Goal: Book appointment/travel/reservation

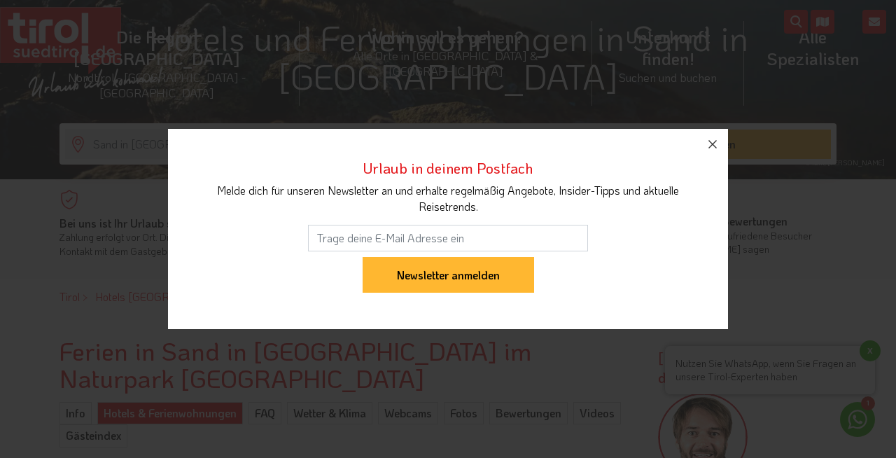
scroll to position [183, 0]
click at [711, 138] on icon "button" at bounding box center [712, 144] width 17 height 17
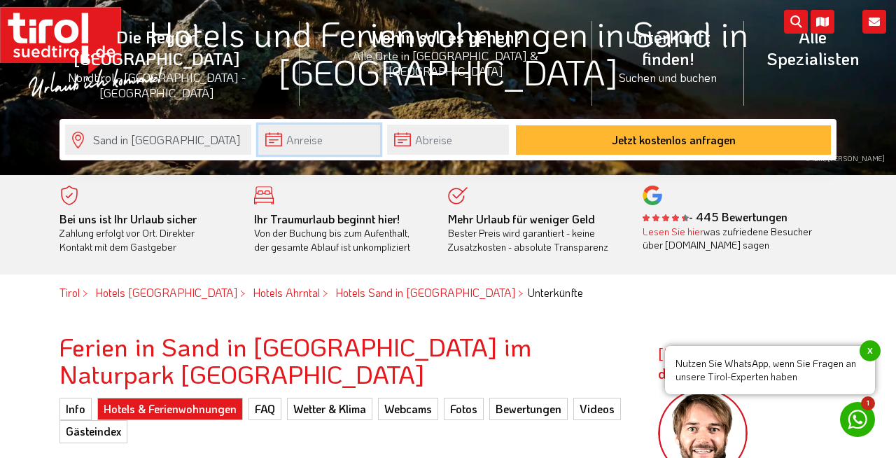
click at [277, 136] on input "text" at bounding box center [319, 140] width 122 height 30
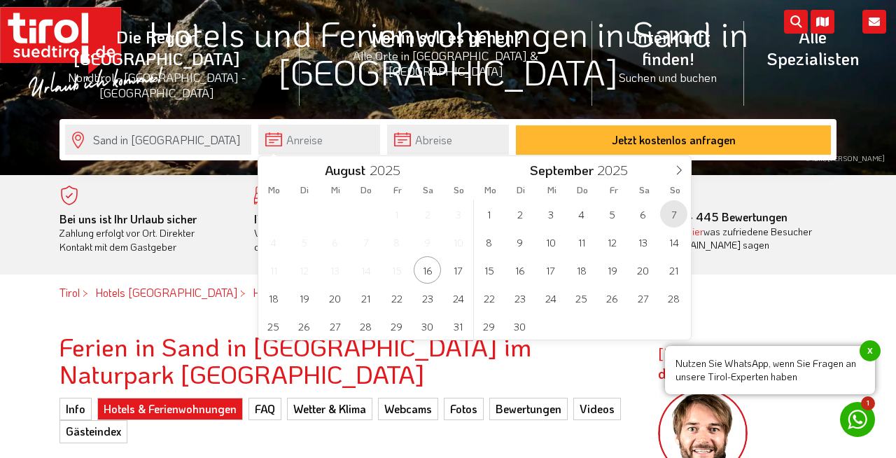
click at [674, 207] on span "7" at bounding box center [673, 213] width 27 height 27
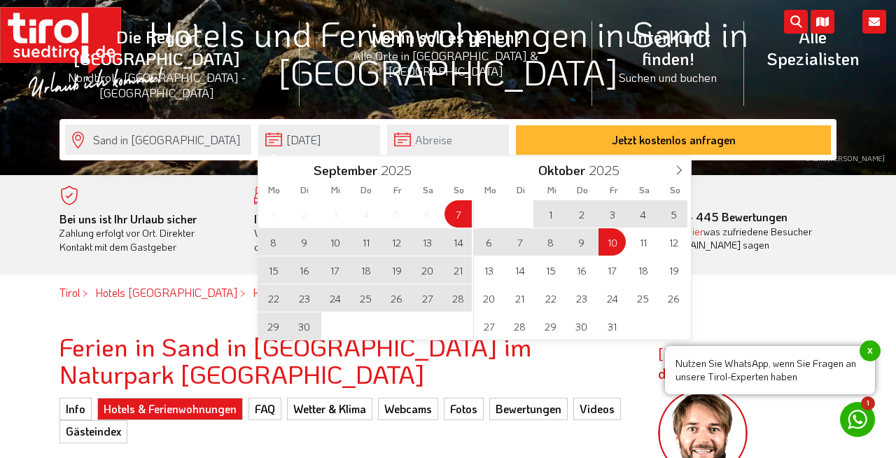
click at [613, 239] on span "10" at bounding box center [612, 241] width 27 height 27
type input "[DATE]"
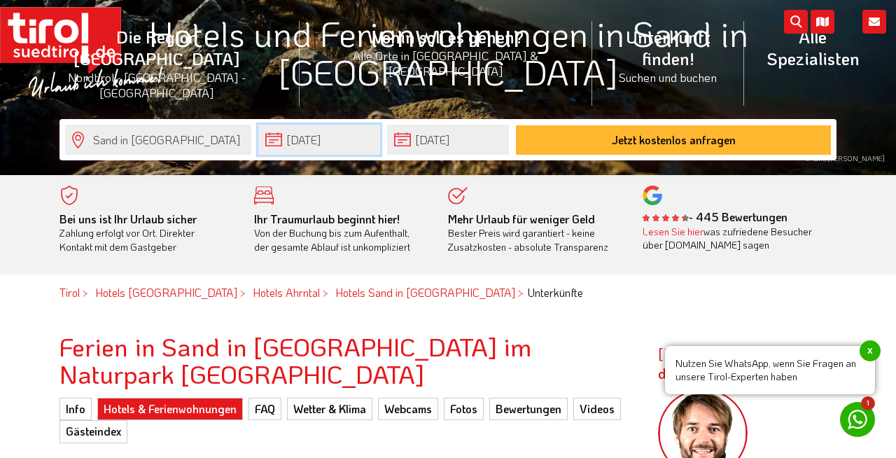
click at [277, 136] on input "[DATE]" at bounding box center [319, 140] width 122 height 30
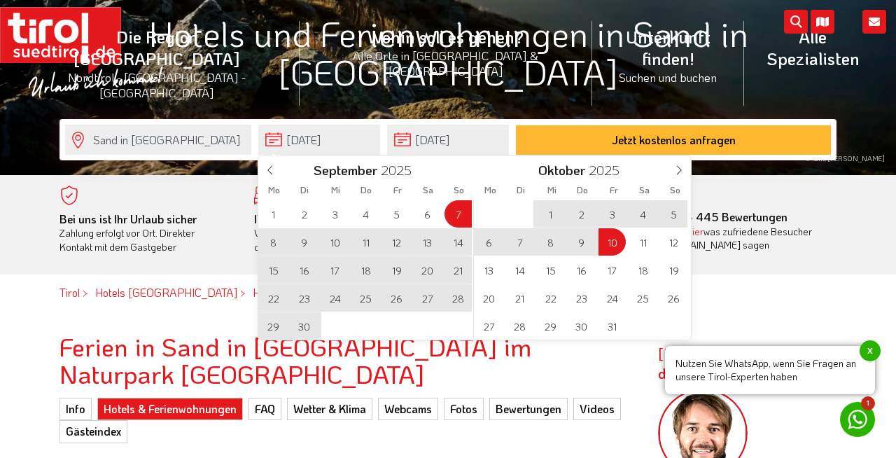
click at [459, 209] on div "1 2 3 4 5 6 7 8 9 10 11 12 13 14 15 16 17 18 19 20 21 22 23 24 25 26 27 28 29 3…" at bounding box center [366, 270] width 216 height 140
click at [397, 239] on span "12" at bounding box center [396, 241] width 27 height 27
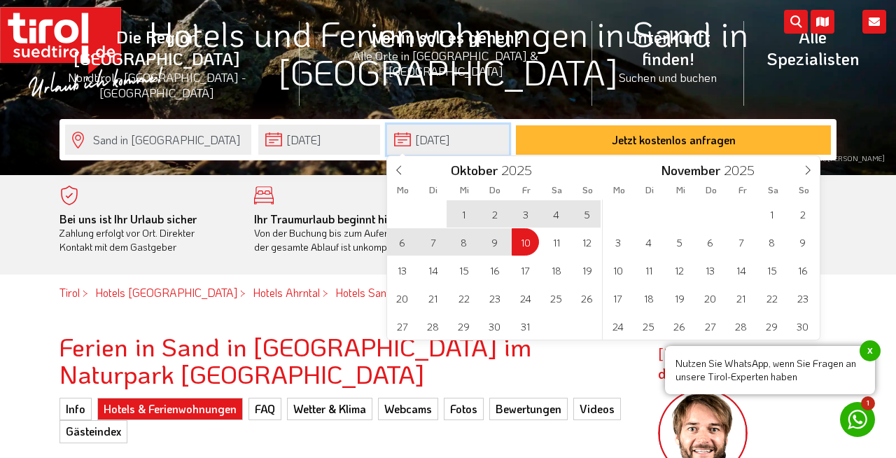
click at [401, 144] on input "[DATE]" at bounding box center [448, 140] width 122 height 30
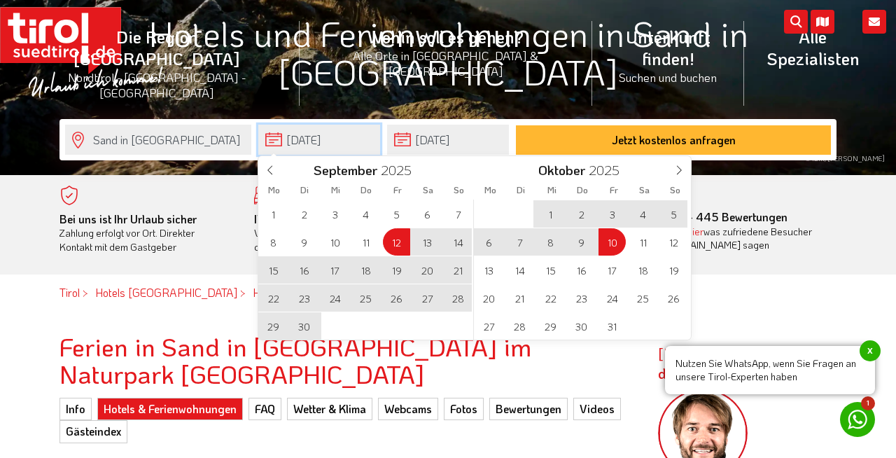
click at [272, 133] on input "[DATE]" at bounding box center [319, 140] width 122 height 30
click at [460, 211] on span "7" at bounding box center [458, 213] width 27 height 27
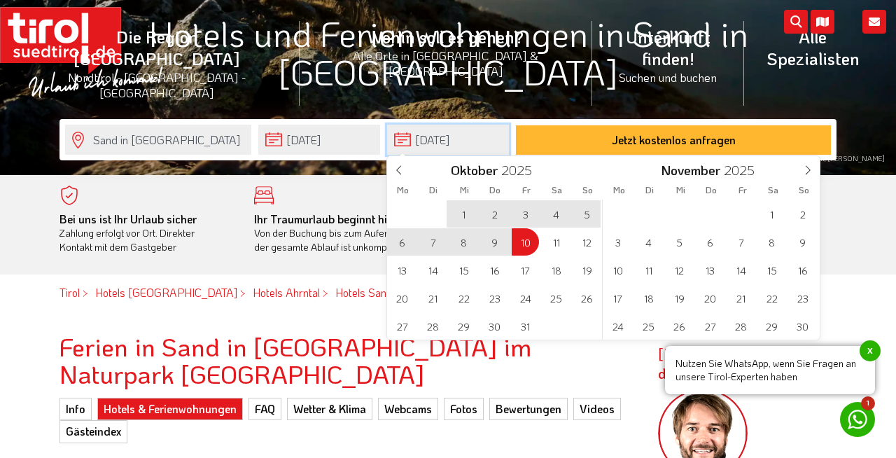
click at [407, 139] on input "[DATE]" at bounding box center [448, 140] width 122 height 30
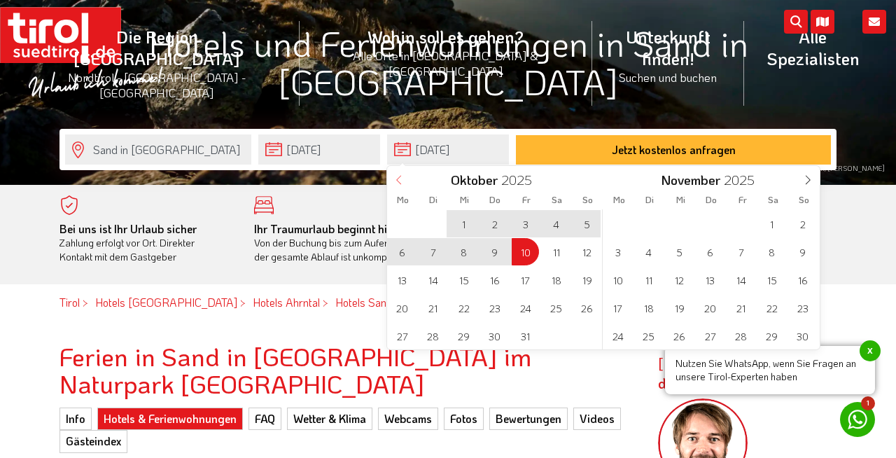
click at [400, 174] on span at bounding box center [399, 178] width 24 height 24
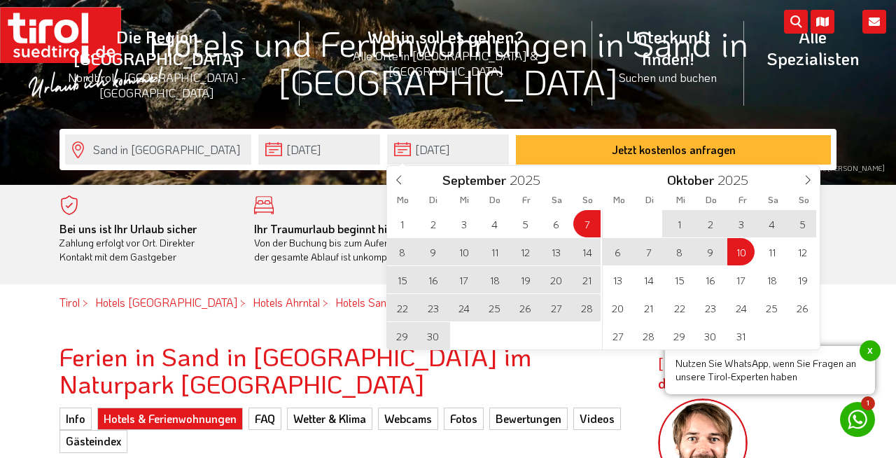
click at [527, 248] on span "12" at bounding box center [525, 251] width 27 height 27
type input "[DATE]"
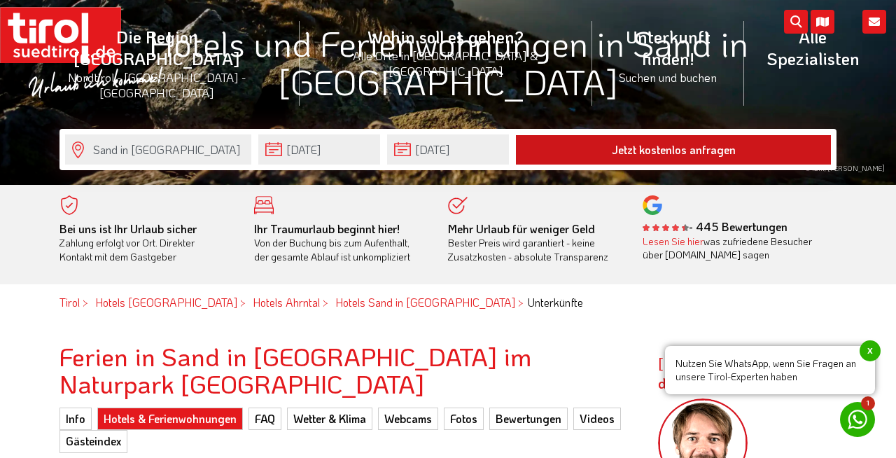
click at [575, 147] on button "Jetzt kostenlos anfragen" at bounding box center [673, 149] width 315 height 29
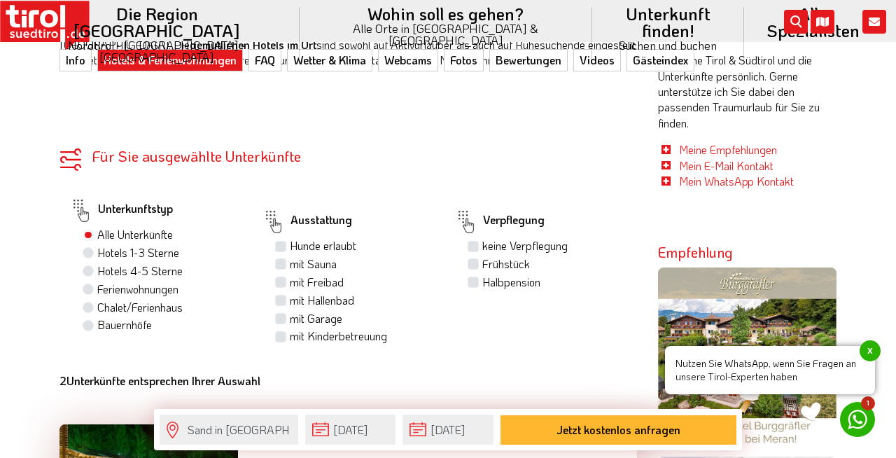
scroll to position [618, 0]
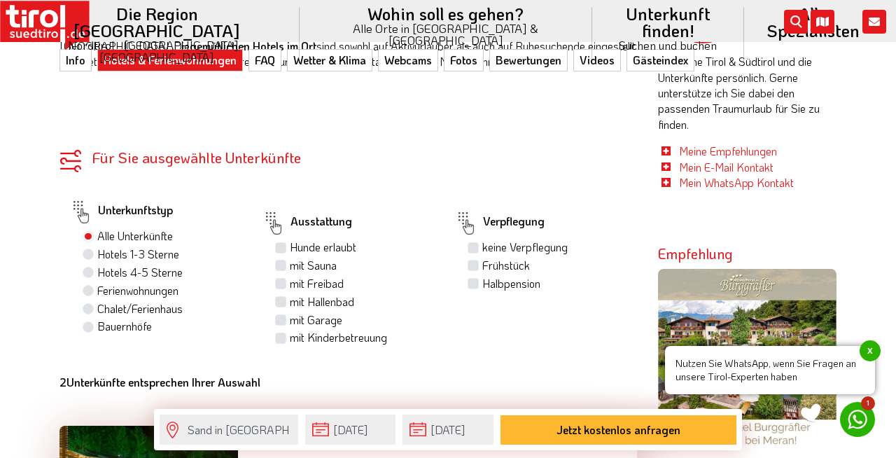
click at [97, 253] on label "Hotels 1-3 Sterne" at bounding box center [138, 253] width 82 height 15
click at [88, 253] on input "Hotels 1-3 Sterne" at bounding box center [89, 253] width 9 height 9
radio input "true"
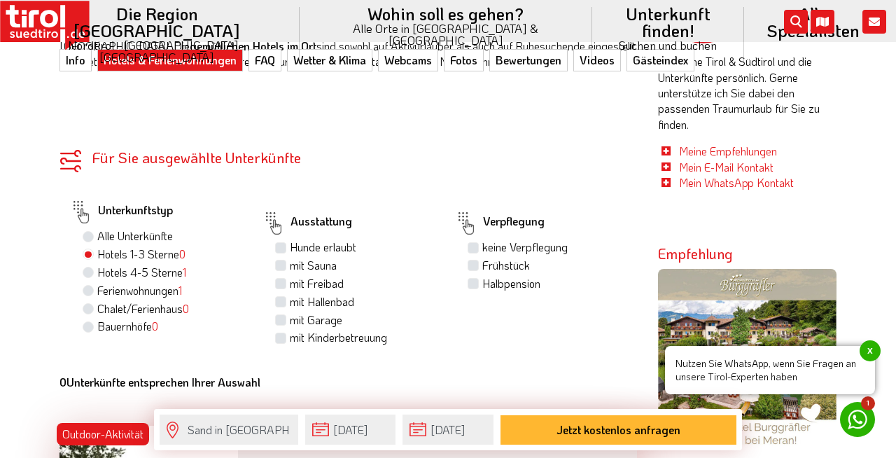
click at [482, 281] on label "Halbpension" at bounding box center [511, 283] width 58 height 15
click at [475, 281] on input "Halbpension" at bounding box center [475, 283] width 9 height 9
checkbox input "true"
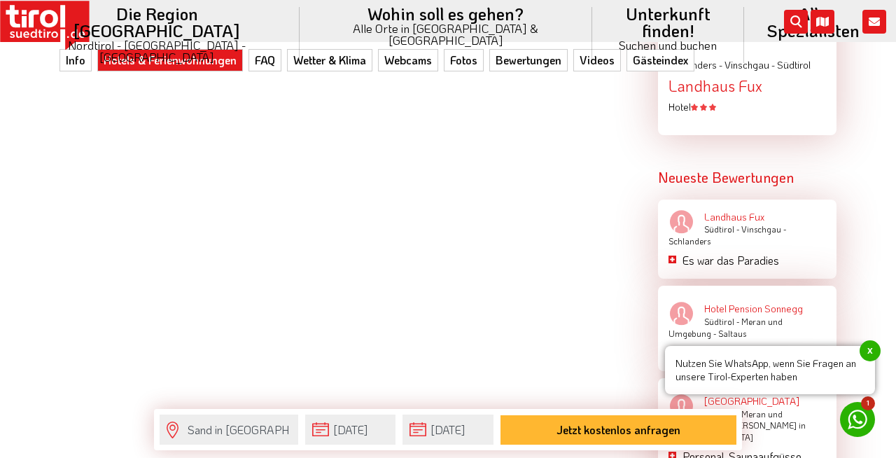
scroll to position [1960, 0]
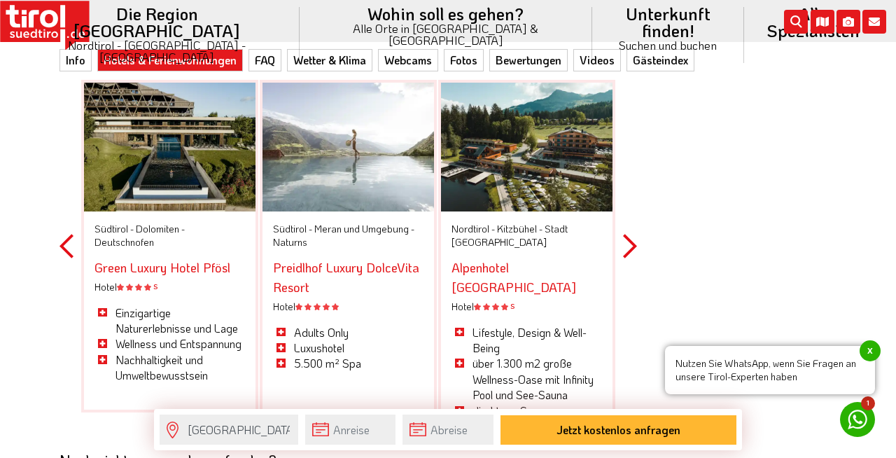
scroll to position [4303, 0]
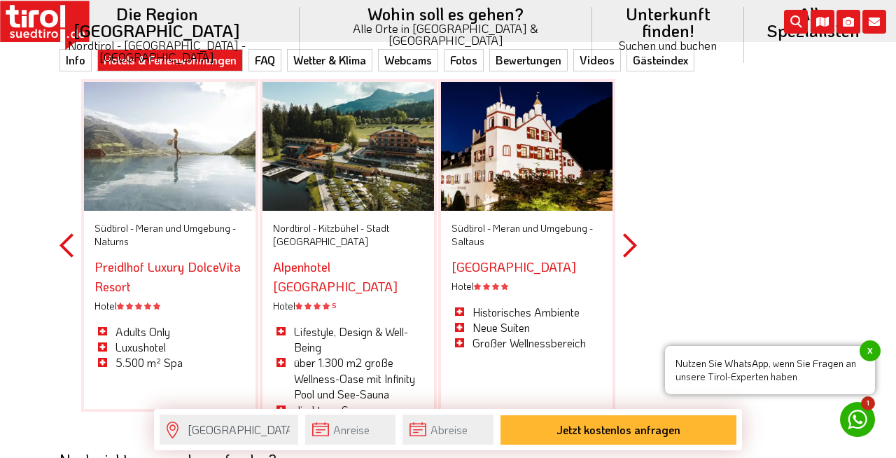
click at [621, 197] on div "Previous Südtirol - Meran und Umgebung - Saltaus Hotel & Residence Saltauserhof…" at bounding box center [349, 245] width 578 height 411
click at [632, 196] on button "Next" at bounding box center [630, 245] width 14 height 411
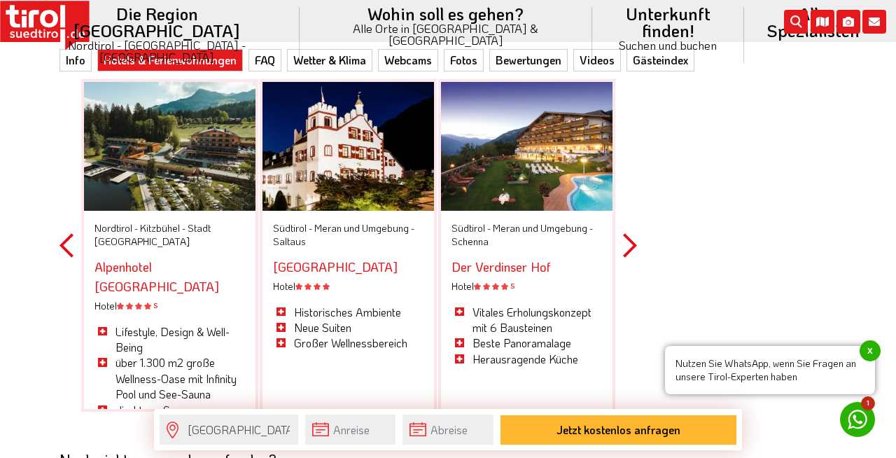
click at [632, 196] on button "Next" at bounding box center [630, 245] width 14 height 411
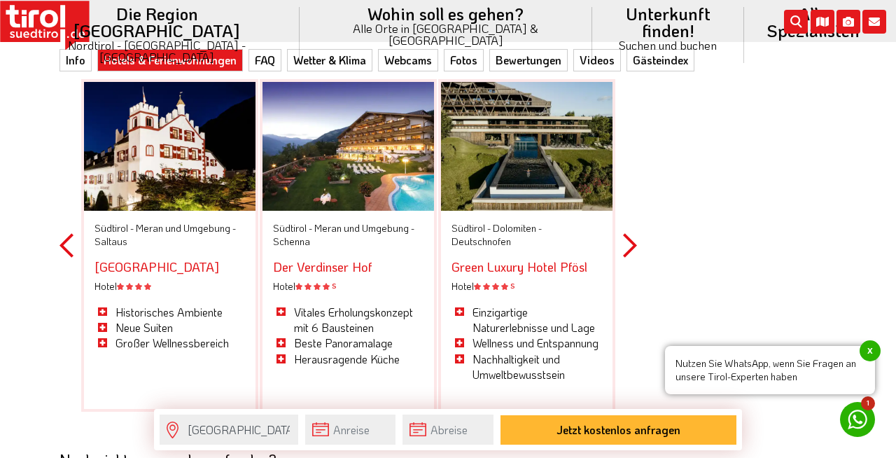
click at [632, 196] on button "Next" at bounding box center [630, 245] width 14 height 411
